Goal: Information Seeking & Learning: Learn about a topic

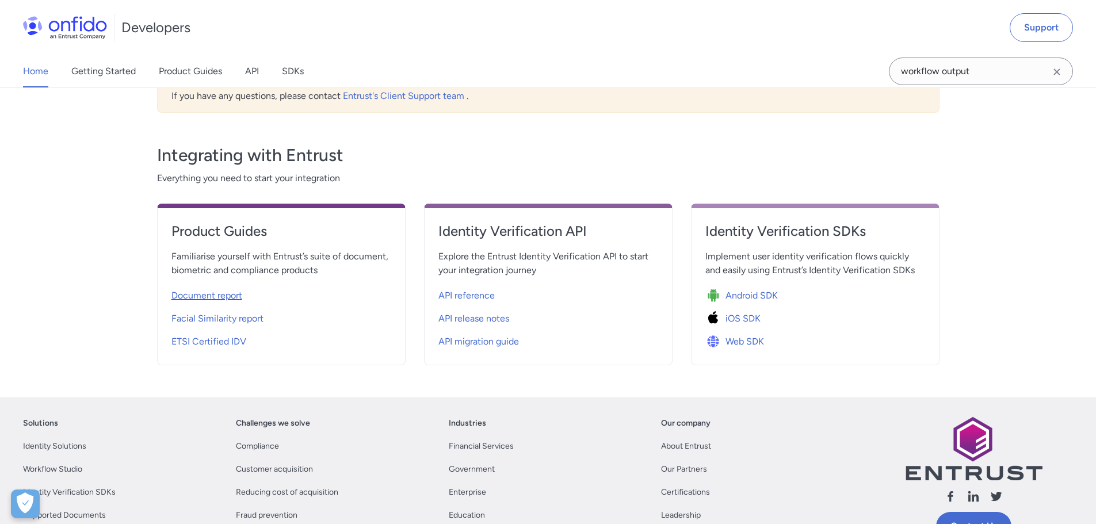
scroll to position [345, 0]
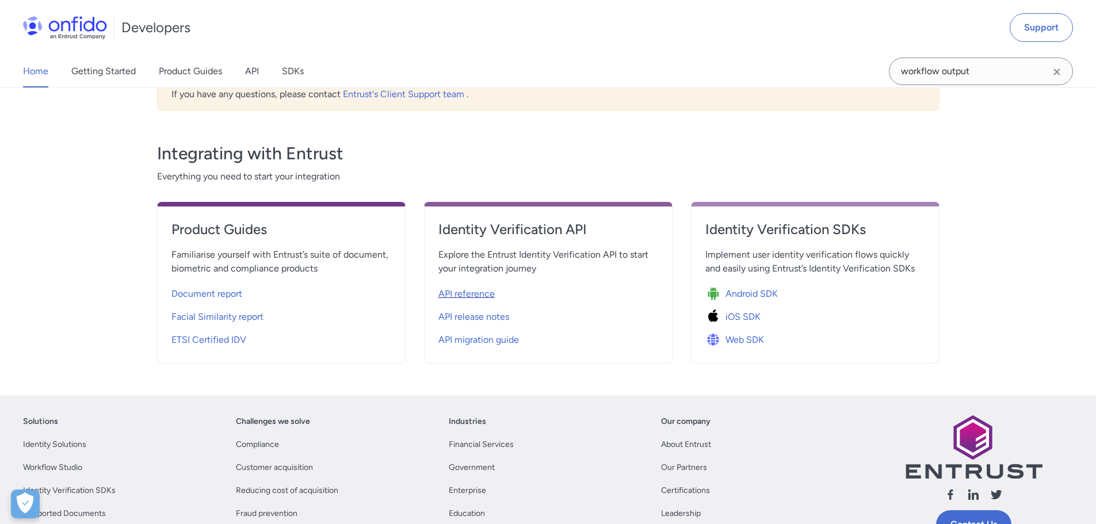
click at [459, 294] on span "API reference" at bounding box center [467, 294] width 56 height 14
select select "http"
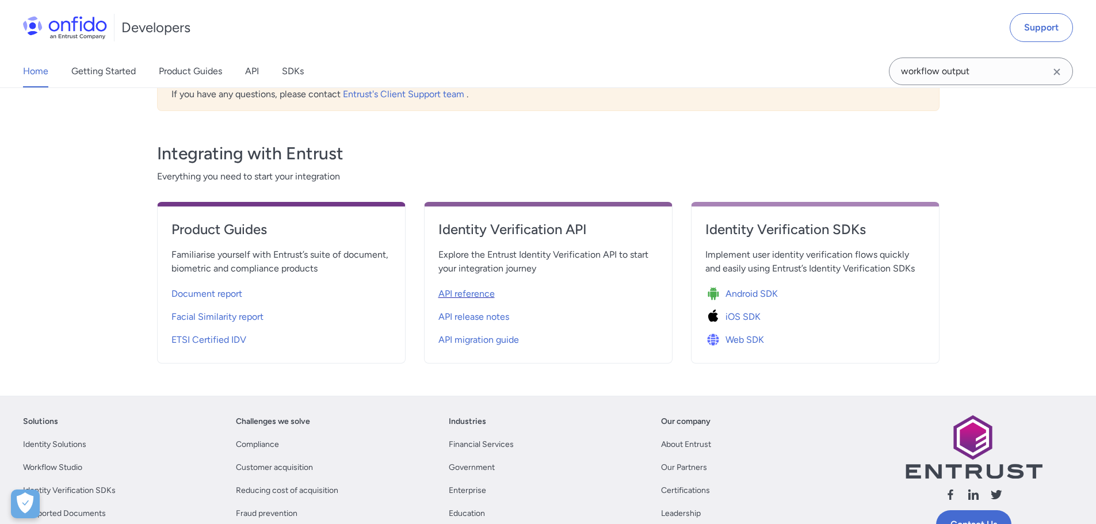
select select "http"
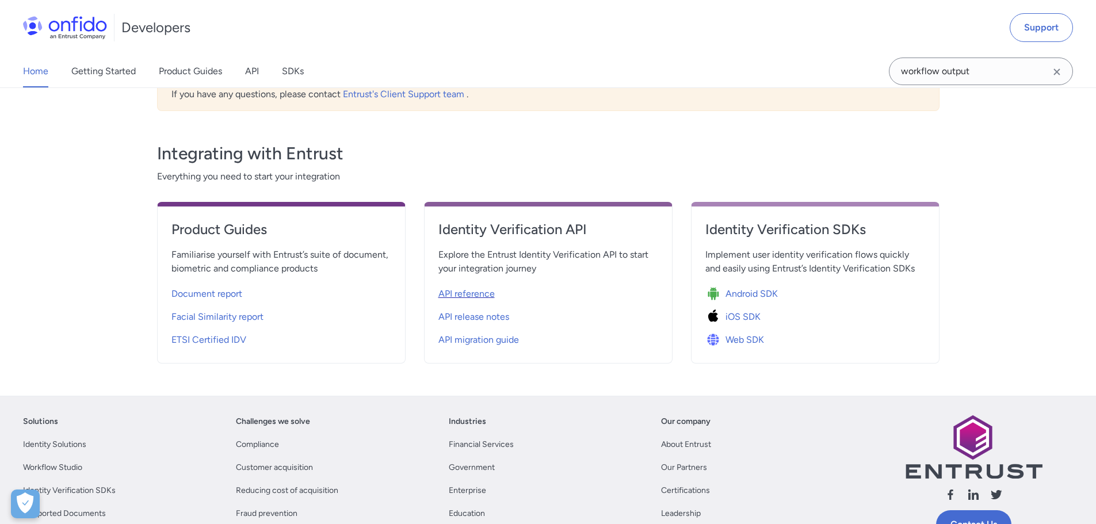
select select "http"
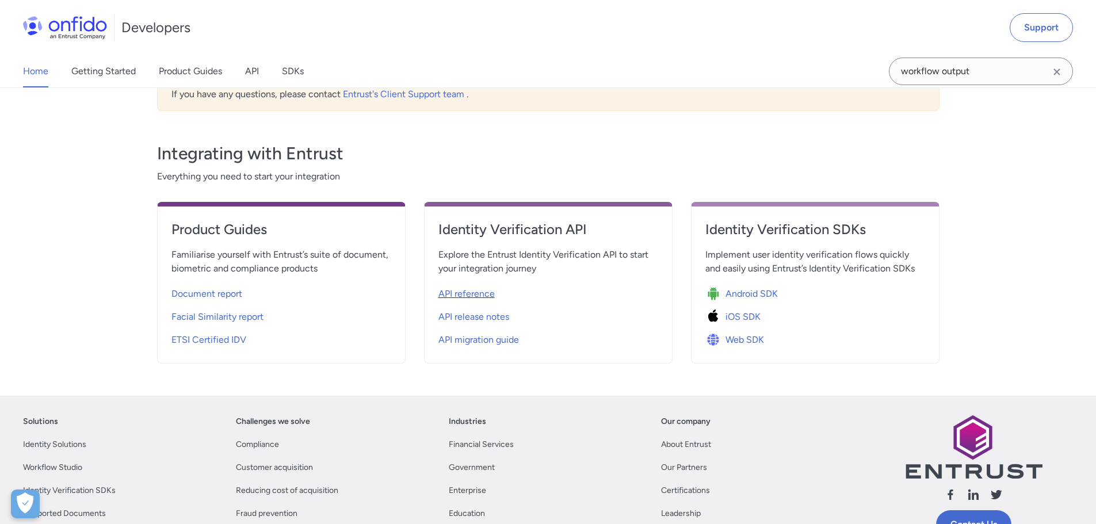
select select "http"
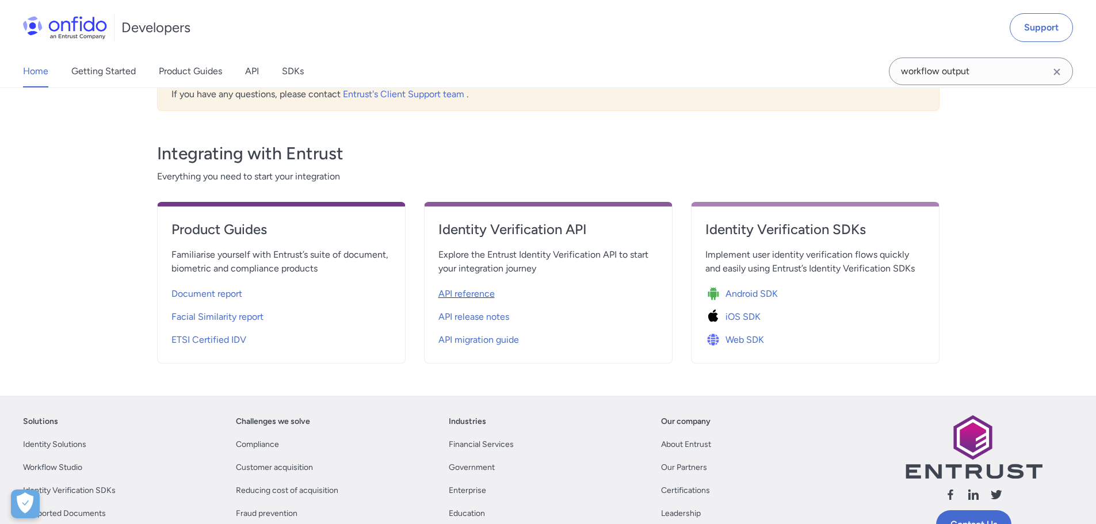
select select "http"
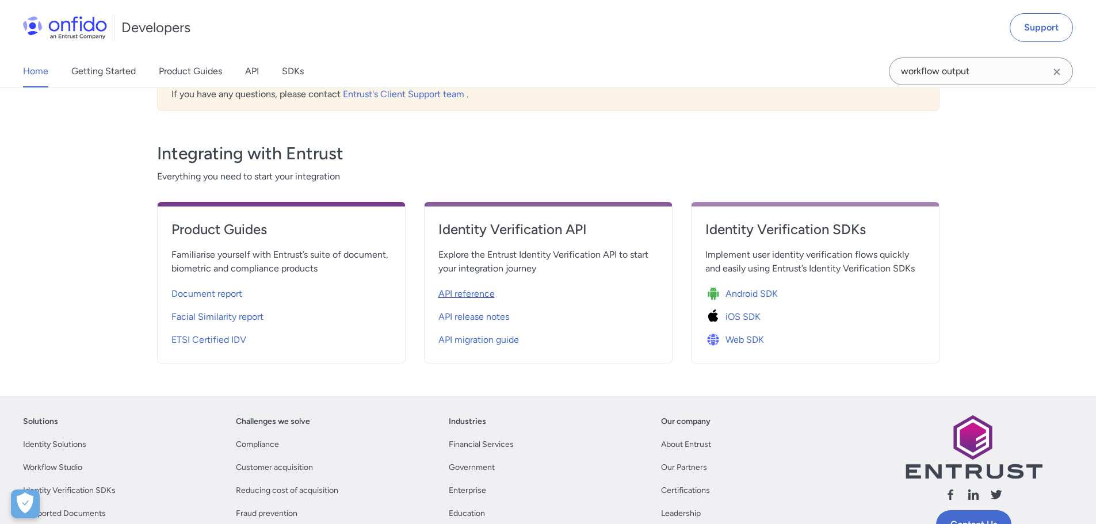
select select "http"
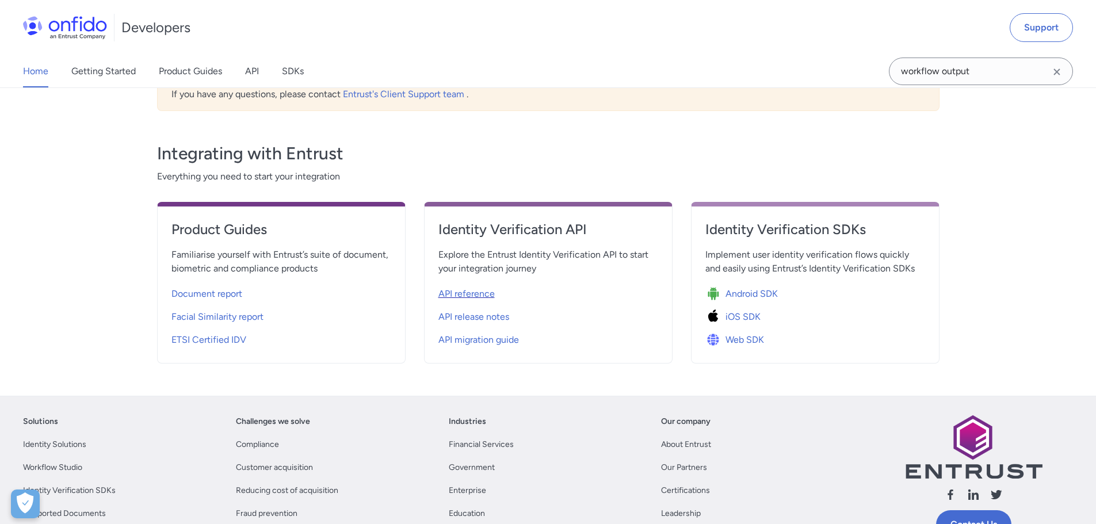
select select "http"
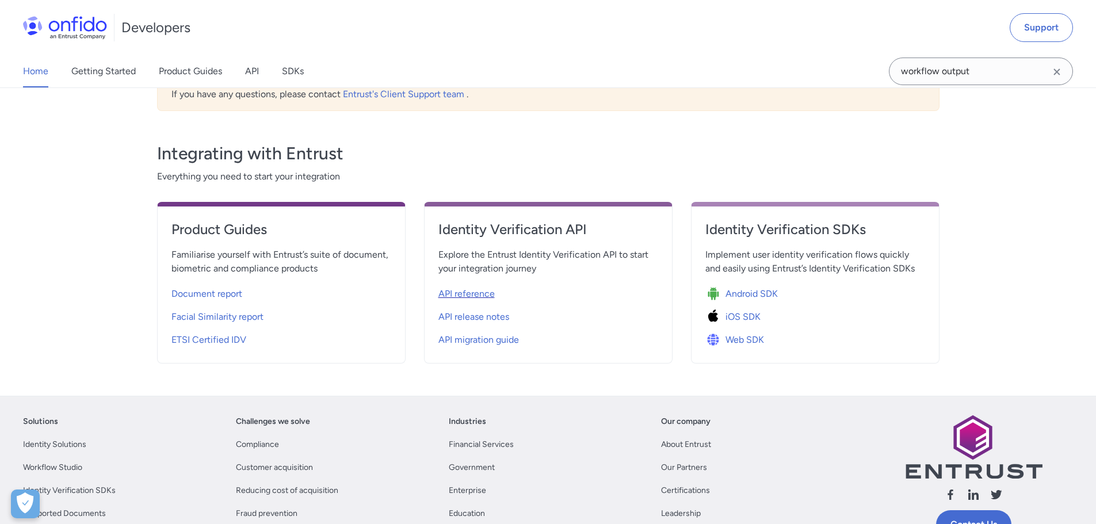
select select "http"
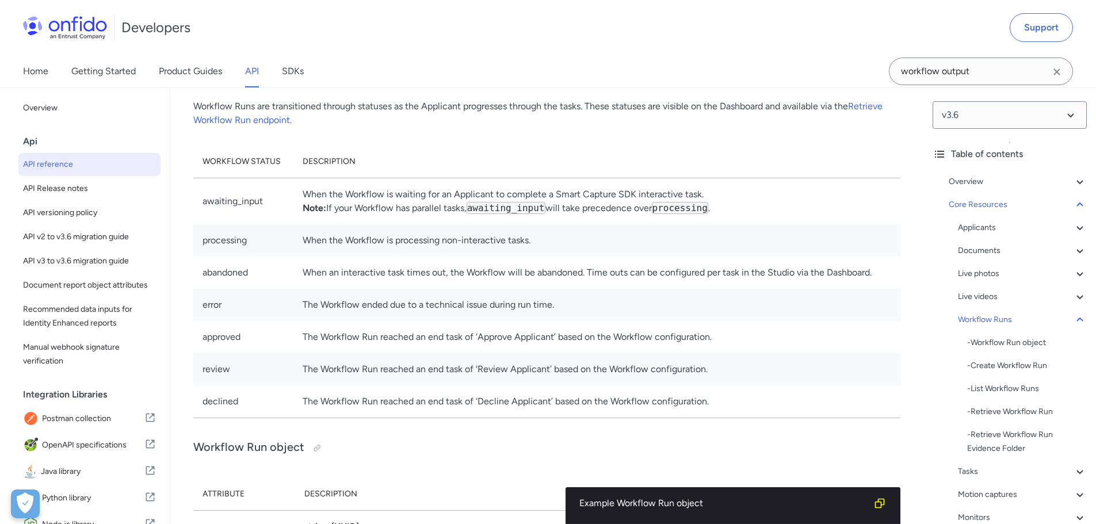
scroll to position [24634, 0]
